Goal: Task Accomplishment & Management: Manage account settings

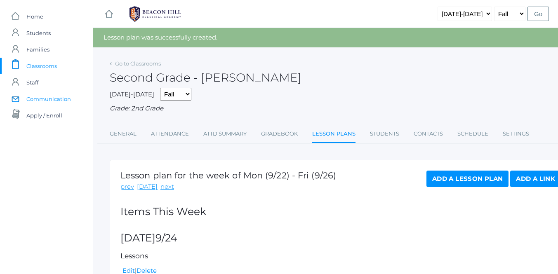
click at [42, 98] on span "Communication" at bounding box center [48, 99] width 45 height 16
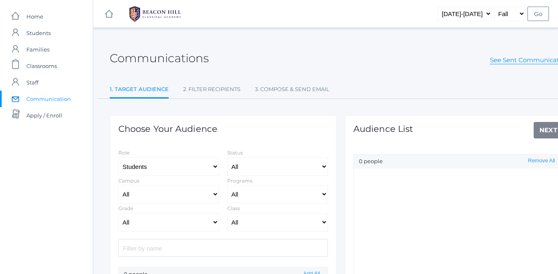
select select "Enrolled"
click at [263, 248] on input "search" at bounding box center [222, 248] width 209 height 18
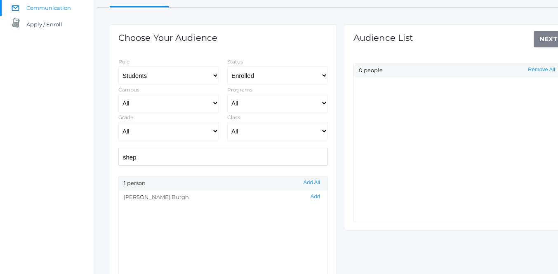
scroll to position [91, 0]
type input "shep"
click at [315, 197] on button "Add" at bounding box center [315, 197] width 14 height 7
click at [547, 40] on link "Next" at bounding box center [548, 39] width 30 height 16
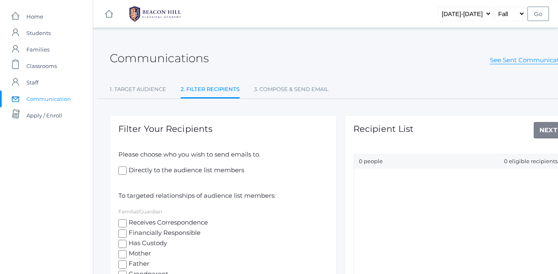
click at [123, 219] on input "Receives Correspondence" at bounding box center [122, 223] width 8 height 8
checkbox input "true"
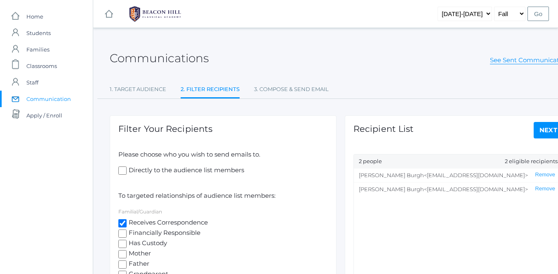
click at [543, 131] on link "Next" at bounding box center [548, 130] width 30 height 16
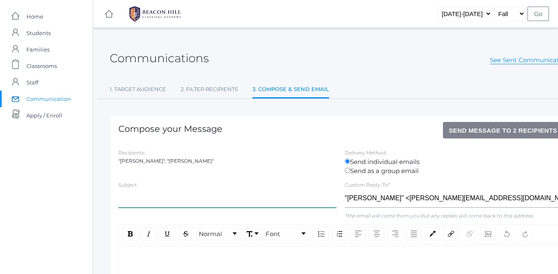
click at [181, 194] on input "text" at bounding box center [227, 198] width 218 height 19
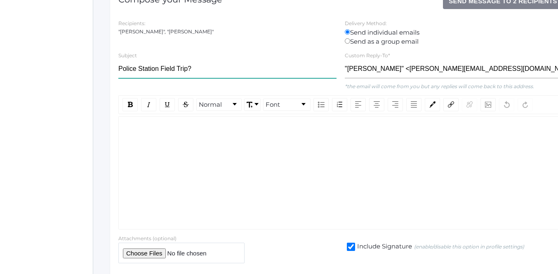
scroll to position [130, 0]
type input "Police Station Field Trip?"
click at [157, 138] on div "rdw-wrapper" at bounding box center [340, 172] width 444 height 113
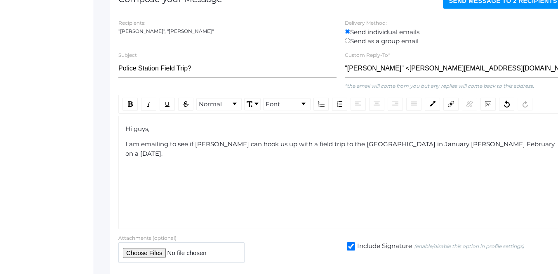
click at [464, 143] on span "I am emailing to see if Johnathan can hook us up with a field trip to the Camar…" at bounding box center [340, 148] width 431 height 17
click at [531, 144] on div "I am emailing to see if Johnathan can hook us up with a field trip to the Camar…" at bounding box center [340, 144] width 431 height 9
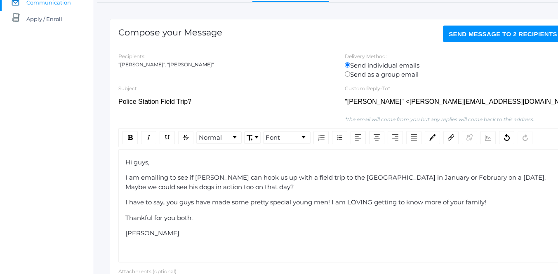
scroll to position [96, 0]
click at [492, 31] on span "Send Message to 2 recipients" at bounding box center [502, 34] width 108 height 7
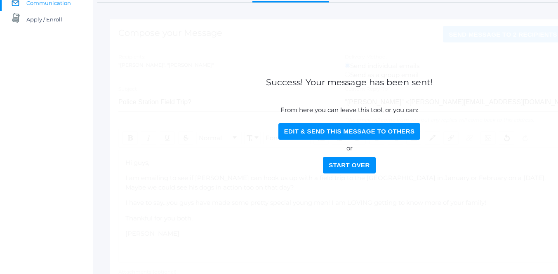
click at [335, 170] on button "Start Over" at bounding box center [349, 165] width 52 height 16
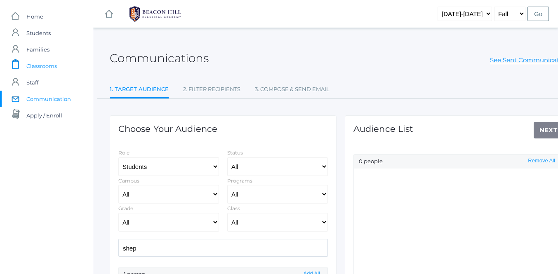
click at [41, 66] on span "Classrooms" at bounding box center [41, 66] width 30 height 16
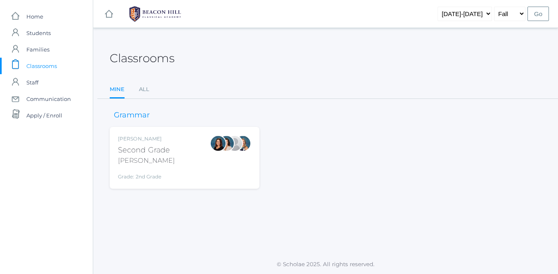
click at [165, 161] on div "Balli" at bounding box center [146, 161] width 57 height 10
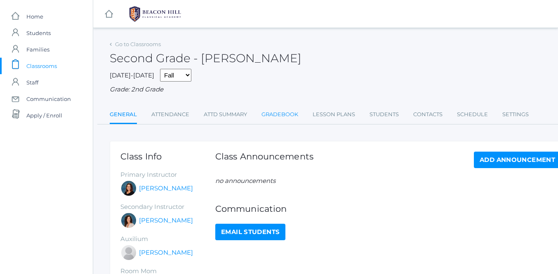
click at [282, 114] on link "Gradebook" at bounding box center [279, 114] width 37 height 16
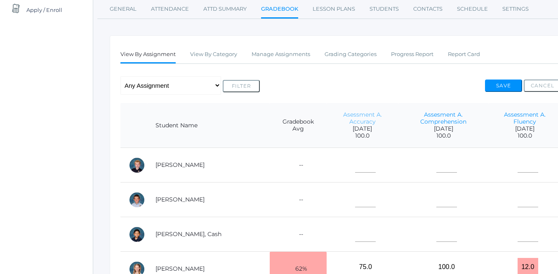
click at [343, 114] on link "Asessment A. Accuracy" at bounding box center [362, 118] width 39 height 14
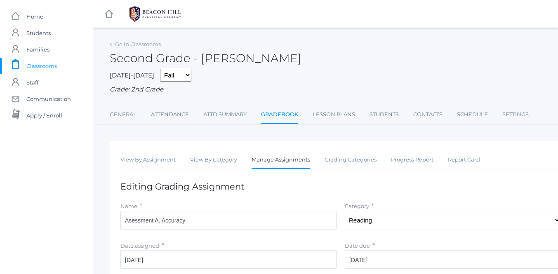
scroll to position [172, 0]
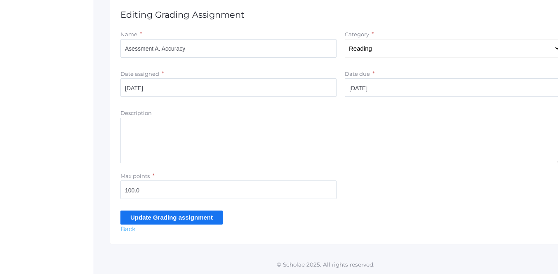
click at [122, 228] on link "Back" at bounding box center [127, 229] width 15 height 8
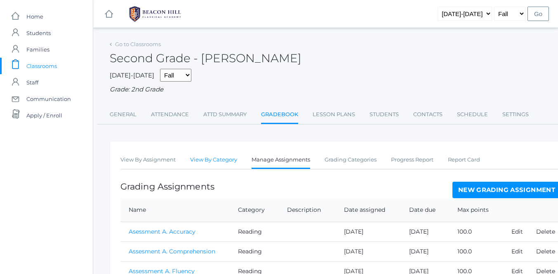
click at [215, 161] on link "View By Category" at bounding box center [213, 160] width 47 height 16
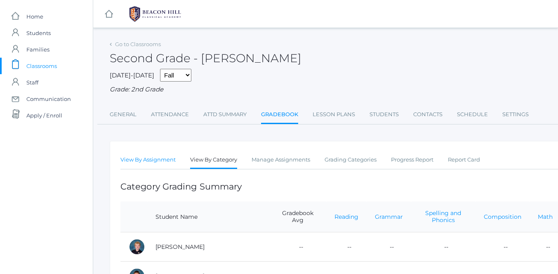
click at [170, 157] on link "View By Assignment" at bounding box center [147, 160] width 55 height 16
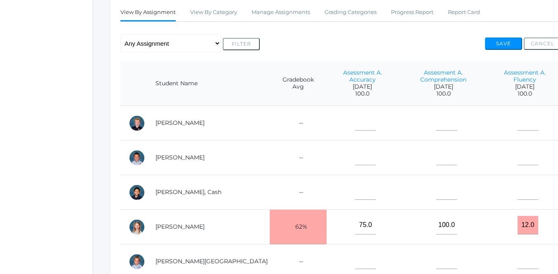
scroll to position [149, 0]
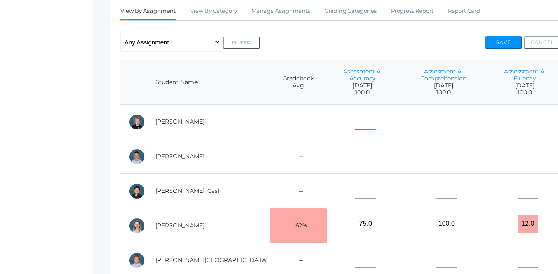
click at [355, 118] on input"] "text" at bounding box center [365, 120] width 21 height 19
type input"] "100"
type input"] "0"
type input"] "99"
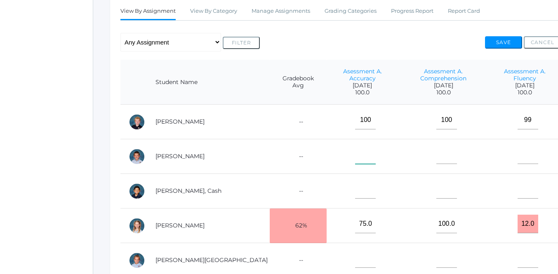
click at [355, 147] on input"] "text" at bounding box center [365, 154] width 21 height 19
type input"] "79"
type input"] "80"
type input"] "14"
click at [355, 184] on input"] "text" at bounding box center [365, 189] width 21 height 19
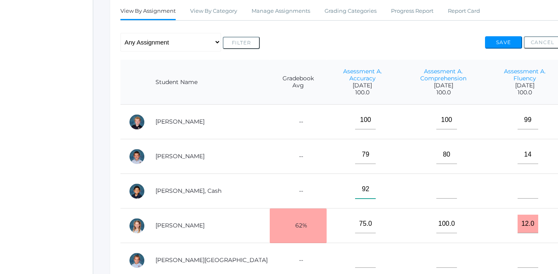
type input"] "92"
type input"] "80"
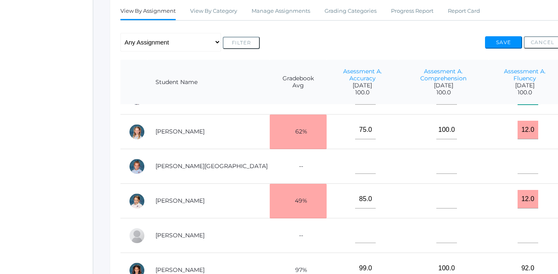
scroll to position [110, 0]
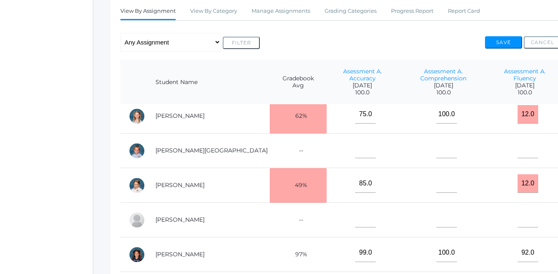
type input"] "43"
click at [355, 146] on input"] "text" at bounding box center [365, 149] width 21 height 19
type input"] "97"
type input"] "100"
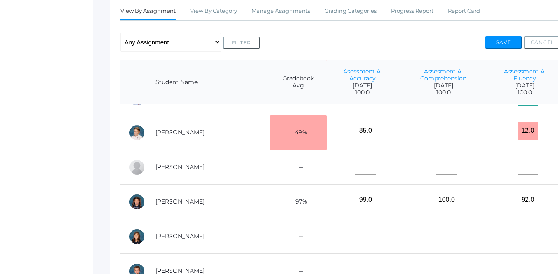
scroll to position [168, 0]
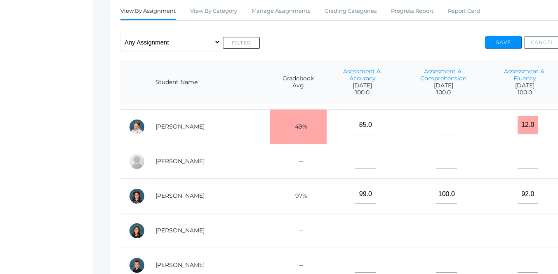
type input"] "60"
click at [436, 121] on input"] "text" at bounding box center [446, 125] width 21 height 19
type input"] "100"
click at [355, 154] on input"] "text" at bounding box center [365, 159] width 21 height 19
type input"] "100"
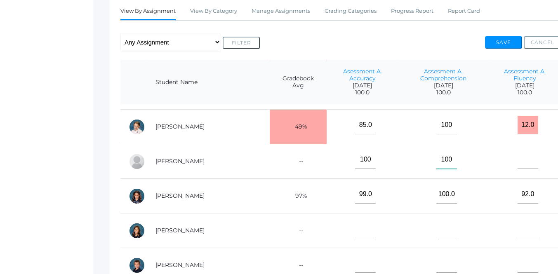
type input"] "100"
click at [355, 225] on input"] "text" at bounding box center [365, 229] width 21 height 19
type input"] "96"
type input"] "100"
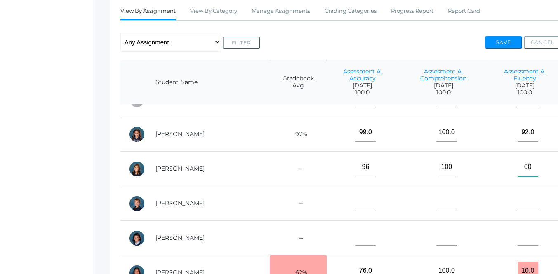
scroll to position [239, 0]
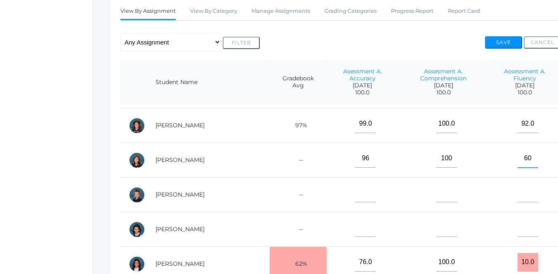
type input"] "60"
click at [355, 192] on input"] "text" at bounding box center [365, 193] width 21 height 19
type input"] "100"
type input"] "99"
type input"] "100"
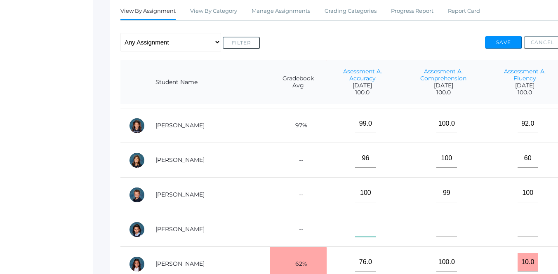
click at [355, 225] on input"] "text" at bounding box center [365, 227] width 21 height 19
type input"] "100"
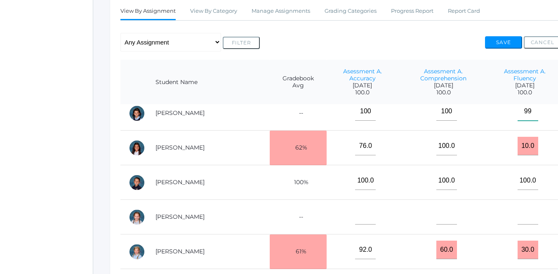
scroll to position [354, 0]
type input"] "99"
click at [355, 212] on input"] "text" at bounding box center [365, 215] width 21 height 19
type input"] "100"
type input"] "90"
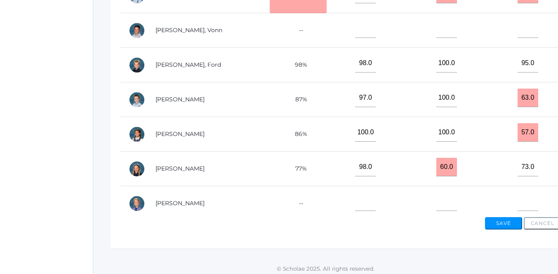
scroll to position [325, 0]
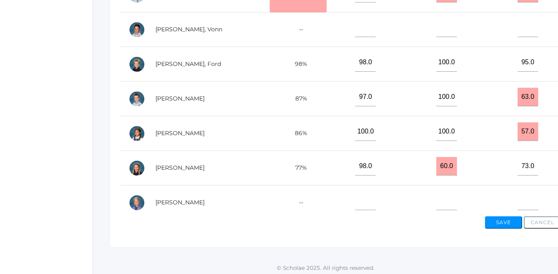
type input"] "92"
click at [355, 198] on input"] "text" at bounding box center [365, 201] width 21 height 19
type input"] "100"
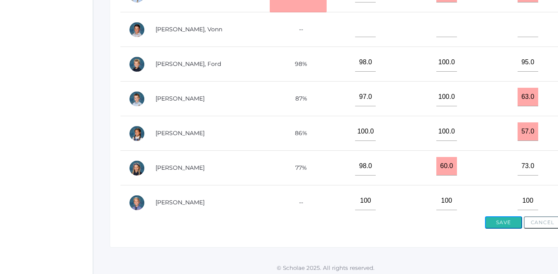
click at [503, 223] on button "Save" at bounding box center [503, 222] width 37 height 12
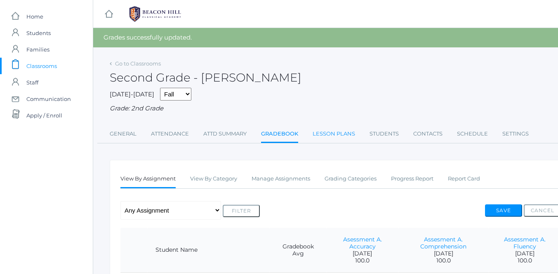
click at [330, 135] on link "Lesson Plans" at bounding box center [333, 134] width 42 height 16
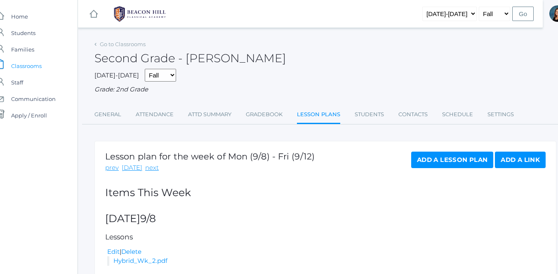
scroll to position [0, 16]
